Goal: Navigation & Orientation: Find specific page/section

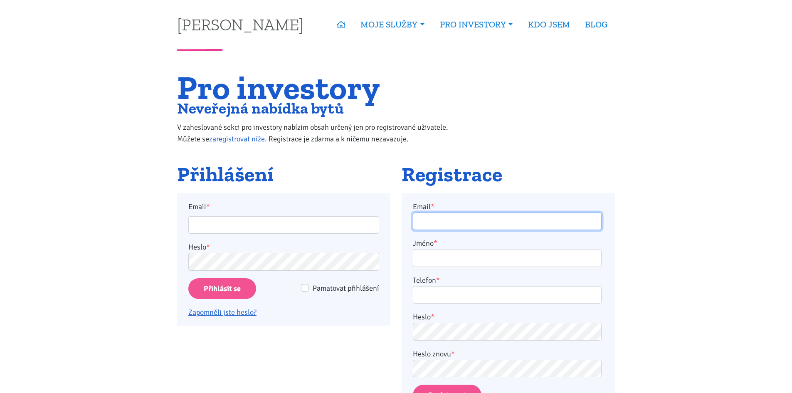
type input "[PERSON_NAME][EMAIL_ADDRESS][DOMAIN_NAME]"
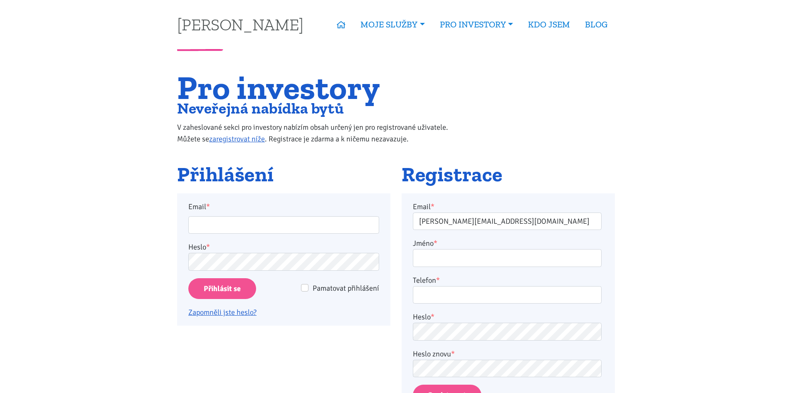
type input "[PERSON_NAME][EMAIL_ADDRESS][DOMAIN_NAME]"
click at [212, 282] on input "Přihlásit se" at bounding box center [222, 288] width 68 height 21
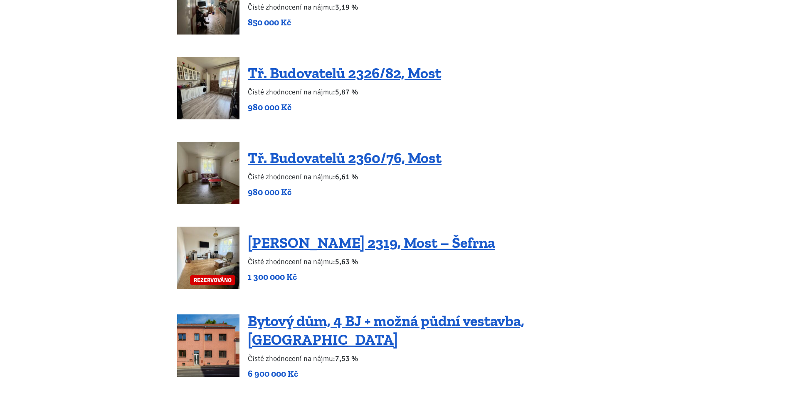
scroll to position [831, 0]
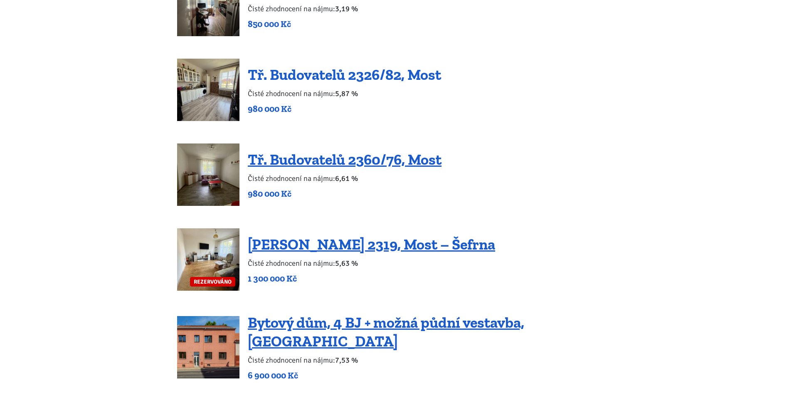
click at [322, 76] on link "Tř. Budovatelů 2326/82, Most" at bounding box center [344, 75] width 193 height 18
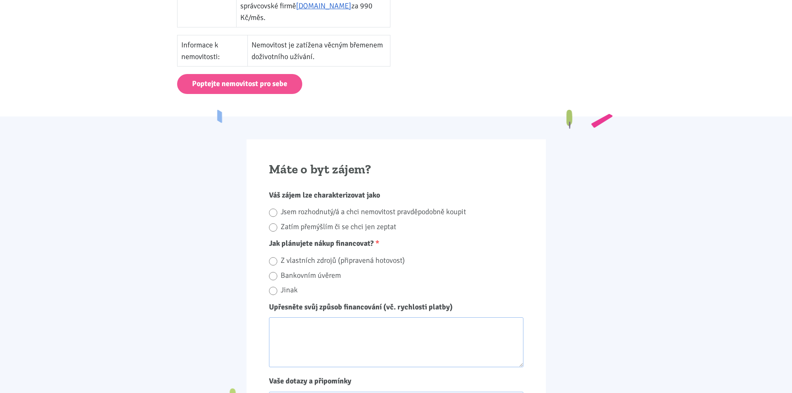
scroll to position [540, 0]
